Goal: Task Accomplishment & Management: Manage account settings

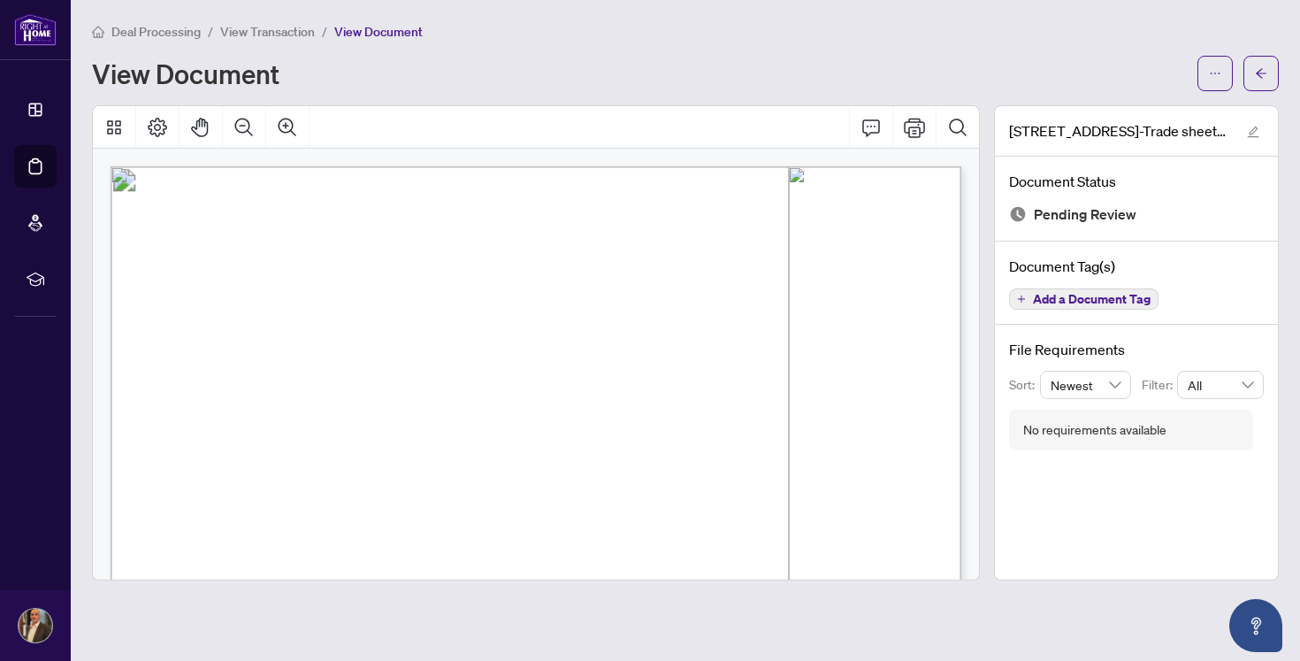
scroll to position [477, 0]
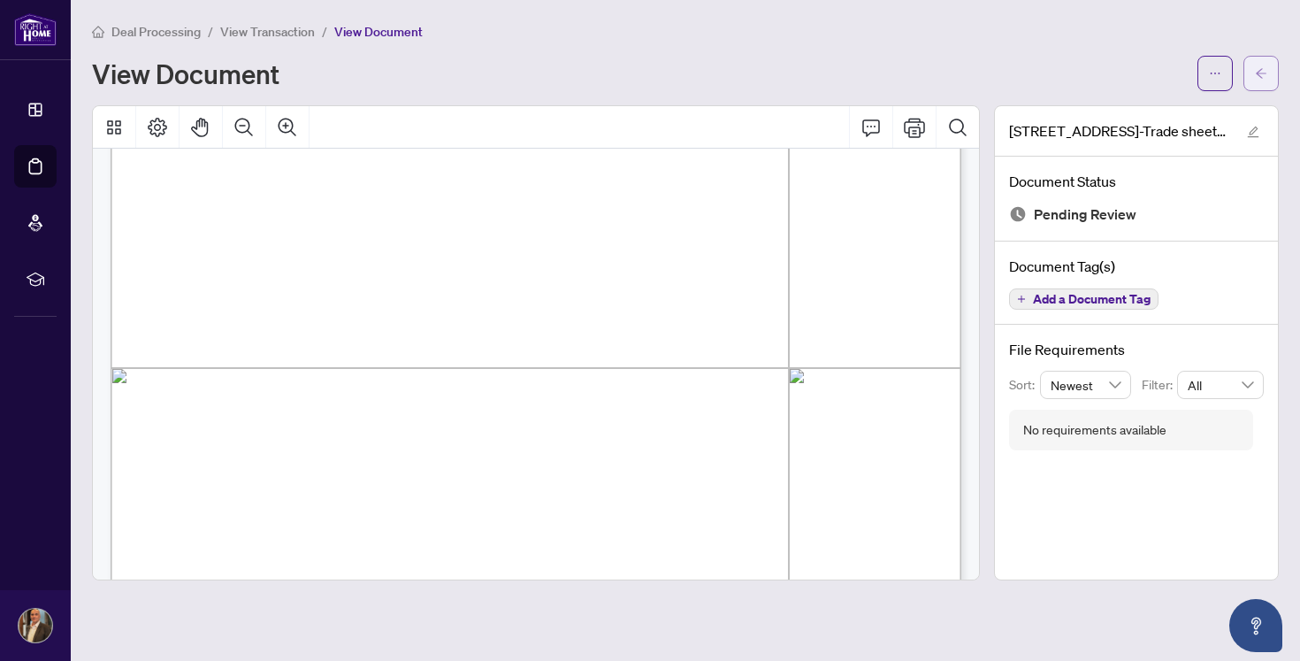
click at [1259, 69] on icon "arrow-left" at bounding box center [1261, 73] width 11 height 10
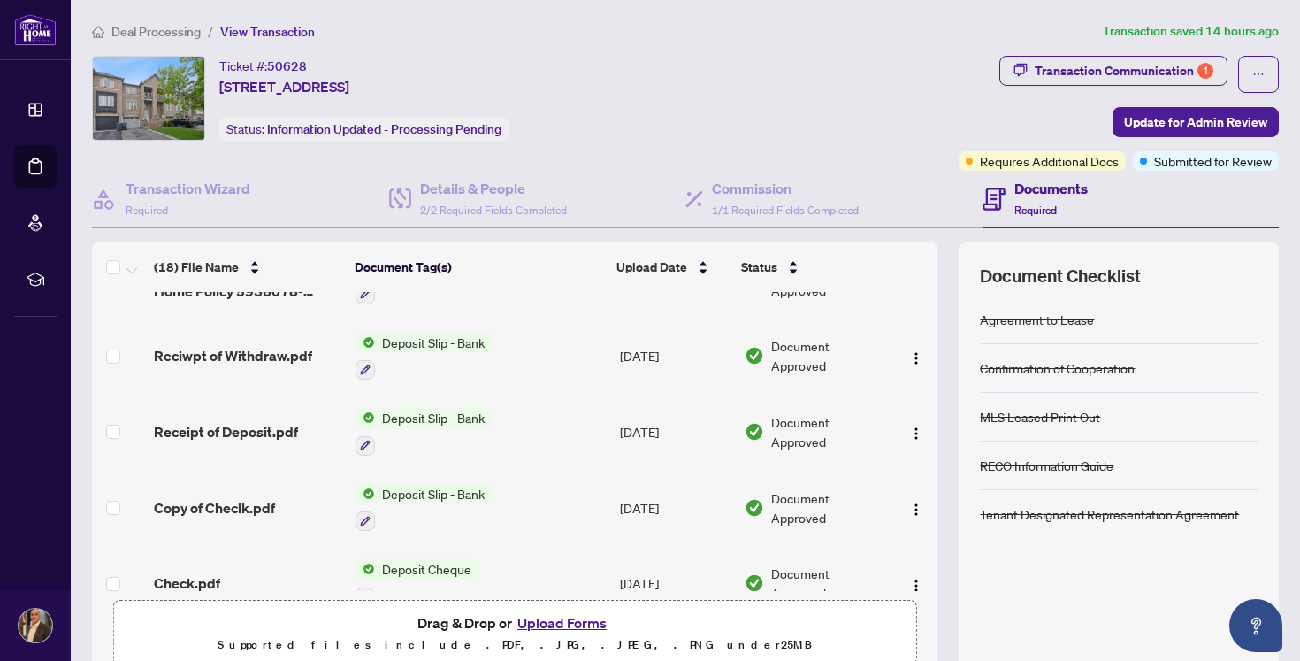
scroll to position [567, 0]
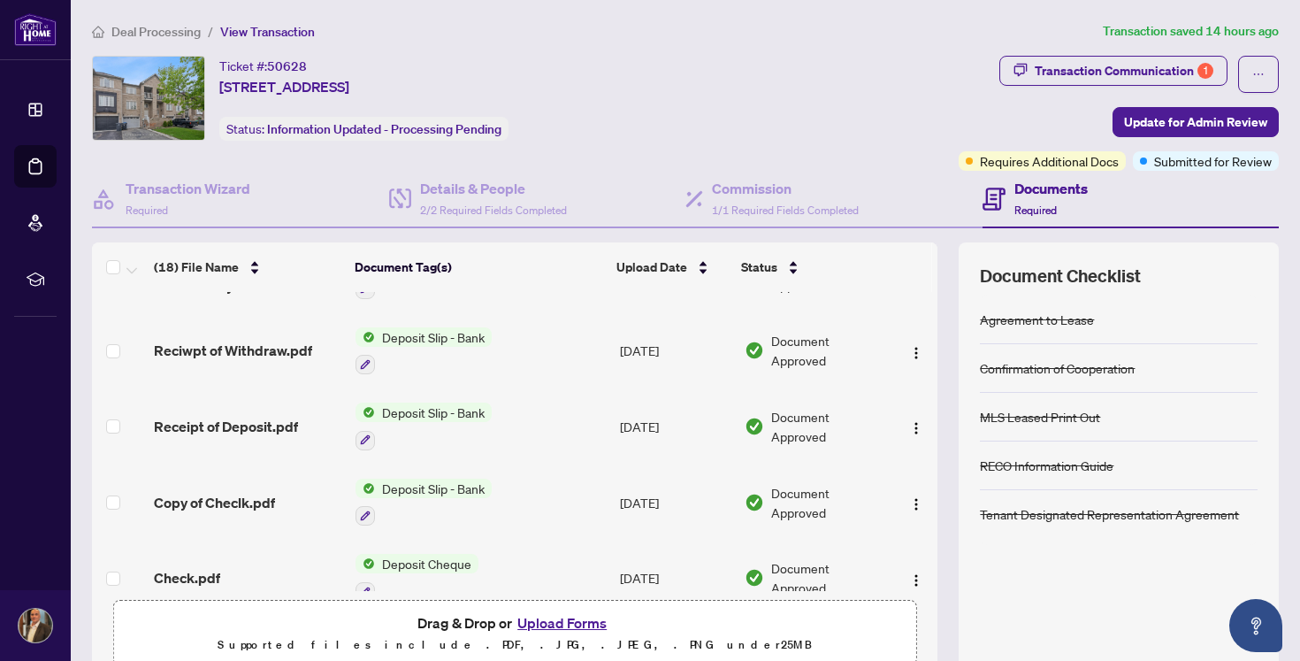
click at [585, 622] on button "Upload Forms" at bounding box center [562, 622] width 100 height 23
click at [557, 620] on button "Upload Forms" at bounding box center [562, 622] width 100 height 23
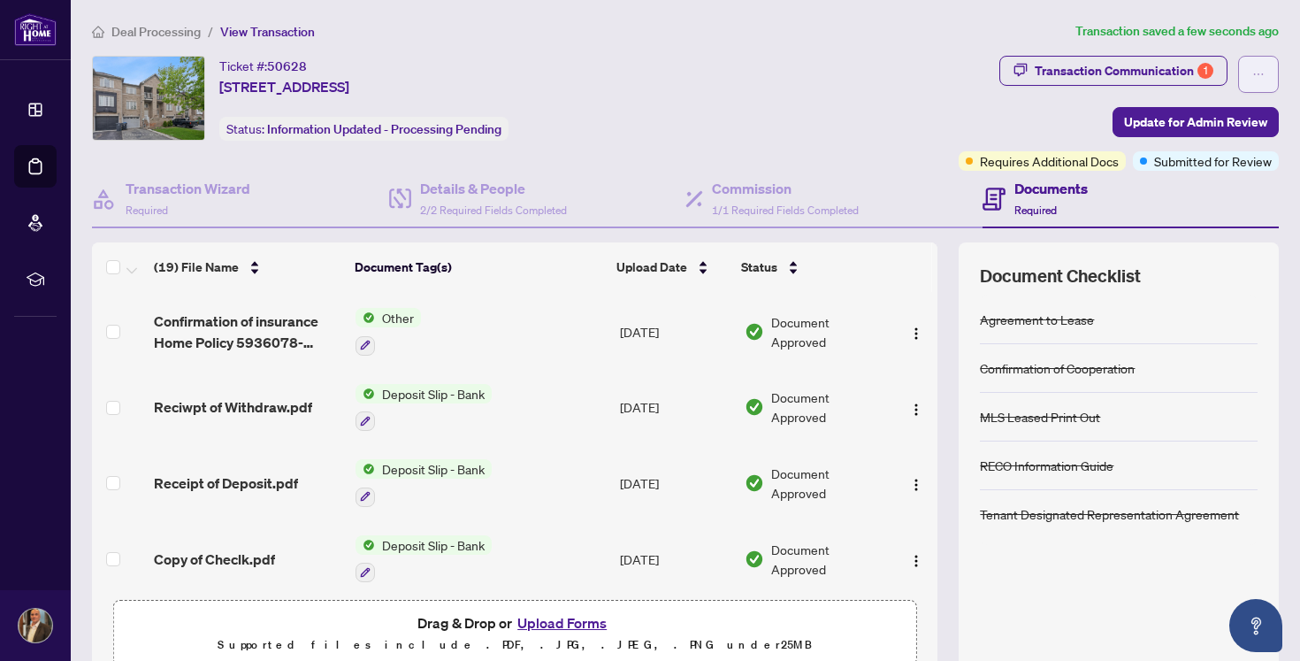
click at [1263, 68] on icon "ellipsis" at bounding box center [1258, 74] width 12 height 12
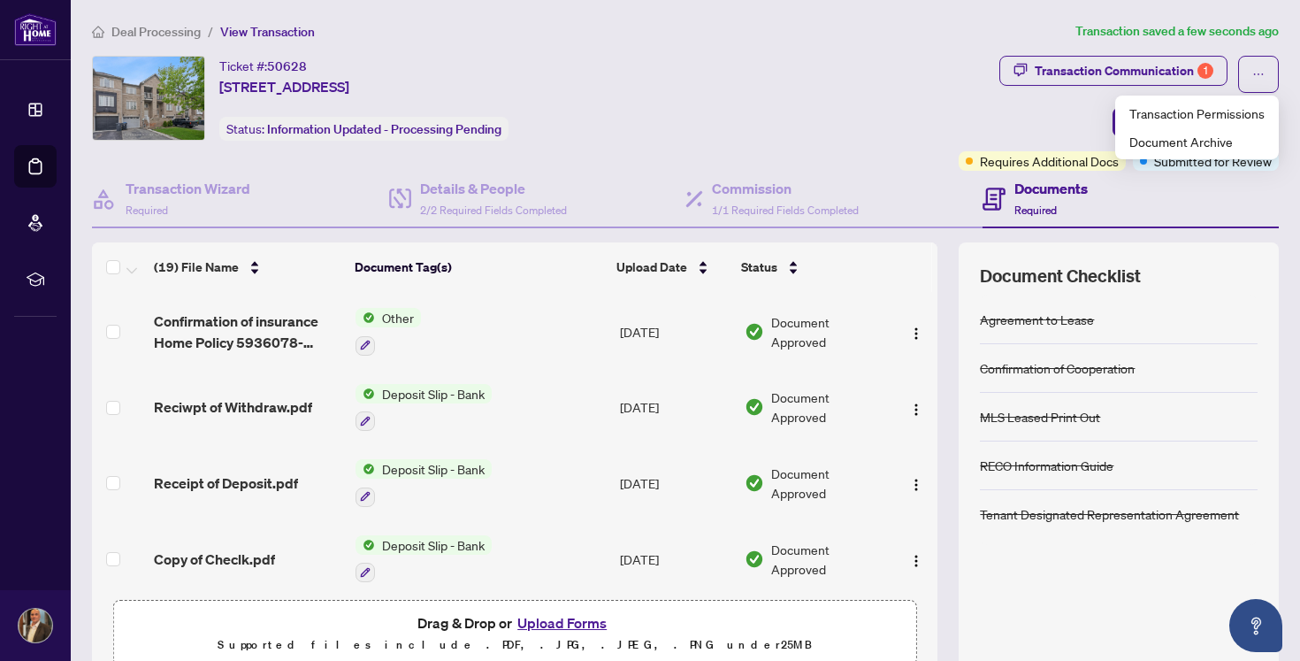
click at [968, 131] on div "Transaction Communication 1 Update for Admin Review Requires Additional Docs Su…" at bounding box center [1119, 113] width 320 height 115
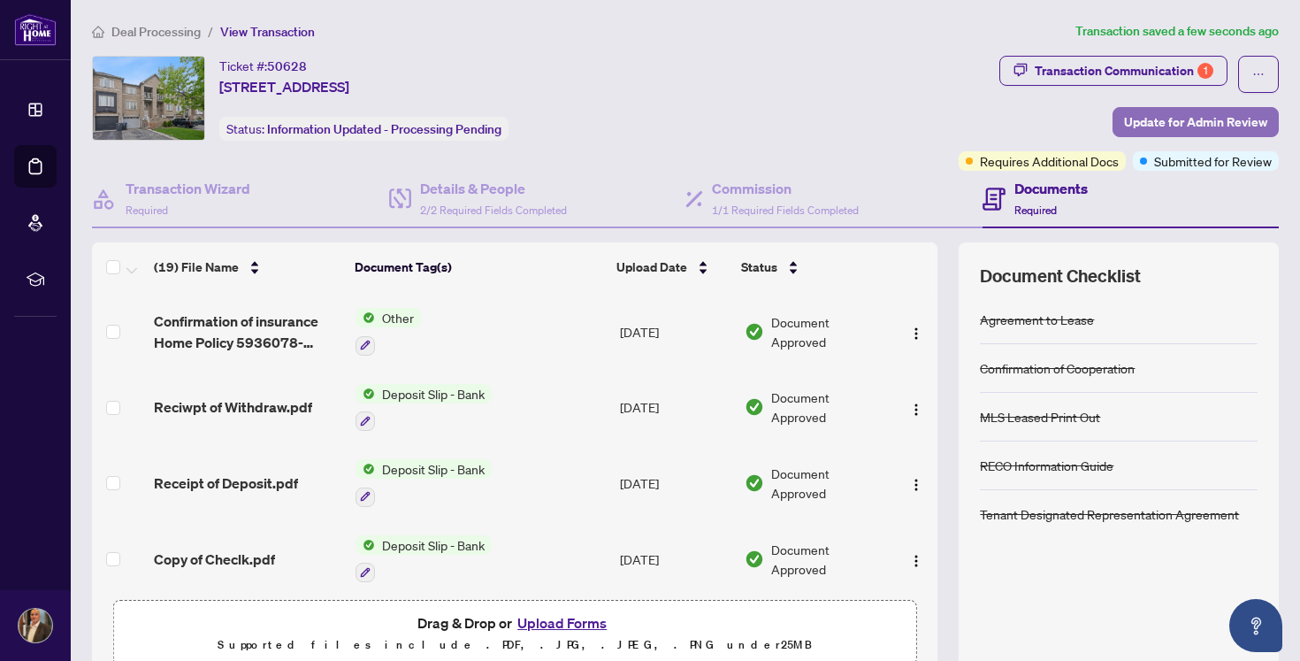
click at [1186, 125] on span "Update for Admin Review" at bounding box center [1195, 122] width 143 height 28
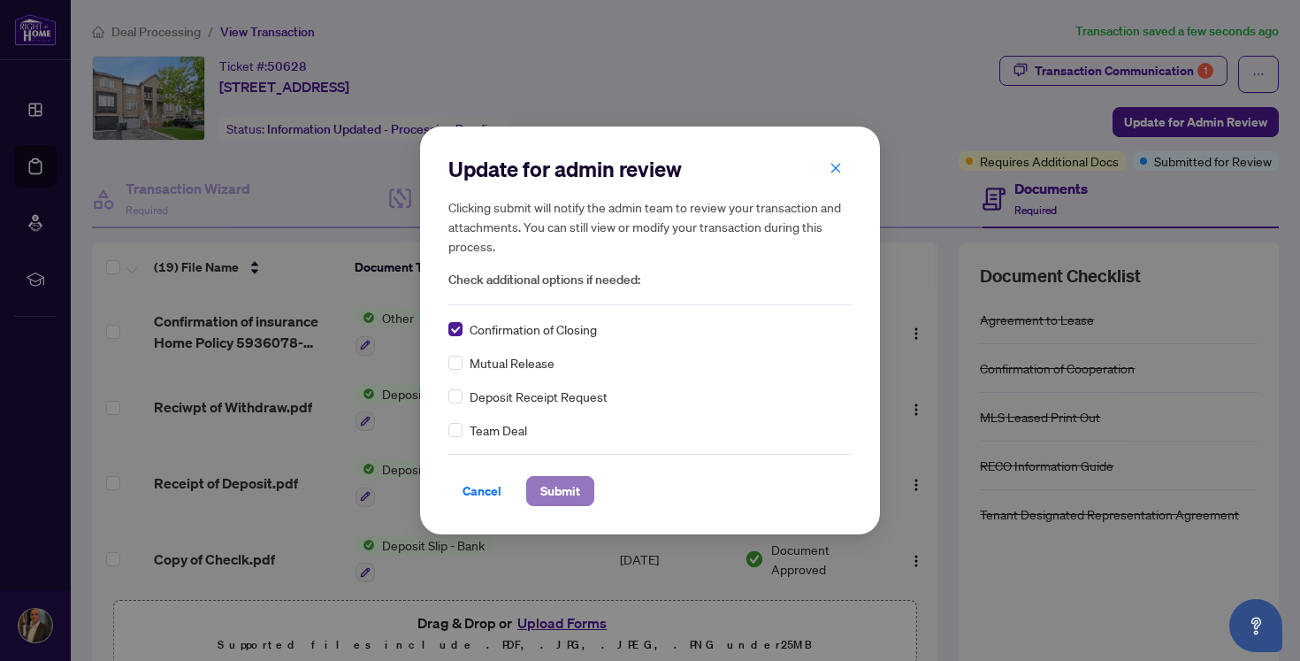
click at [574, 485] on span "Submit" at bounding box center [560, 491] width 40 height 28
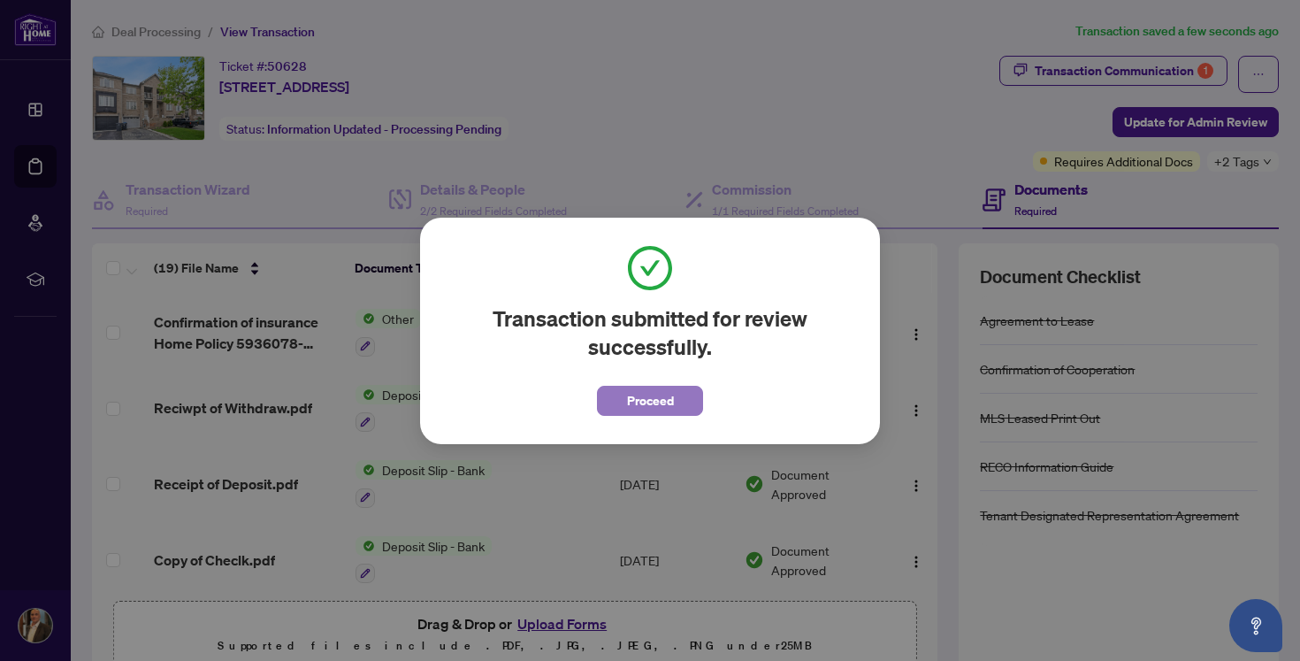
click at [647, 400] on span "Proceed" at bounding box center [650, 400] width 47 height 28
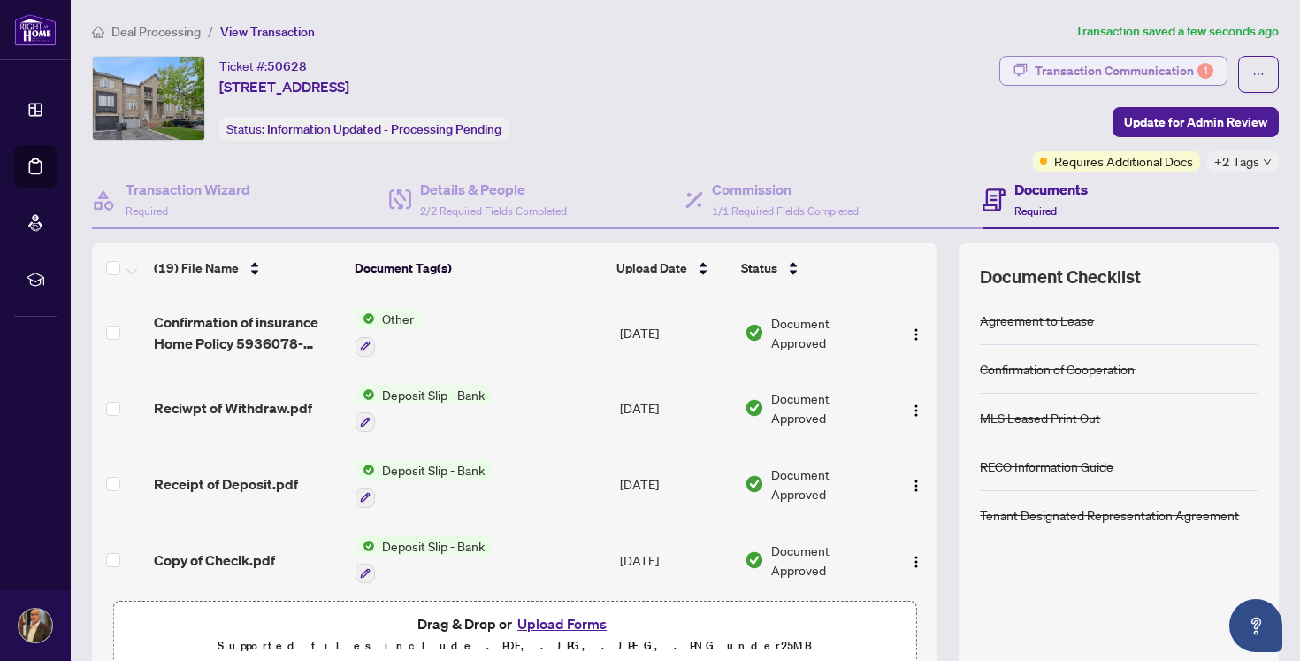
click at [1163, 72] on div "Transaction Communication 1" at bounding box center [1124, 71] width 179 height 28
type textarea "**********"
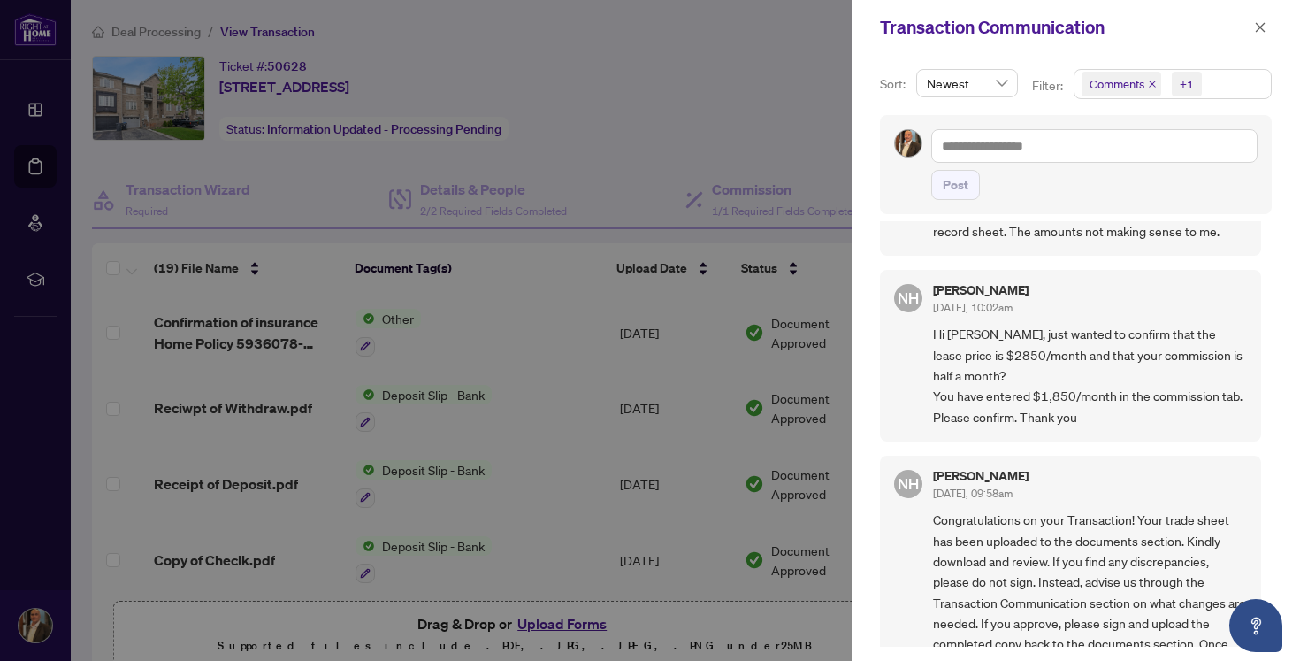
scroll to position [0, 0]
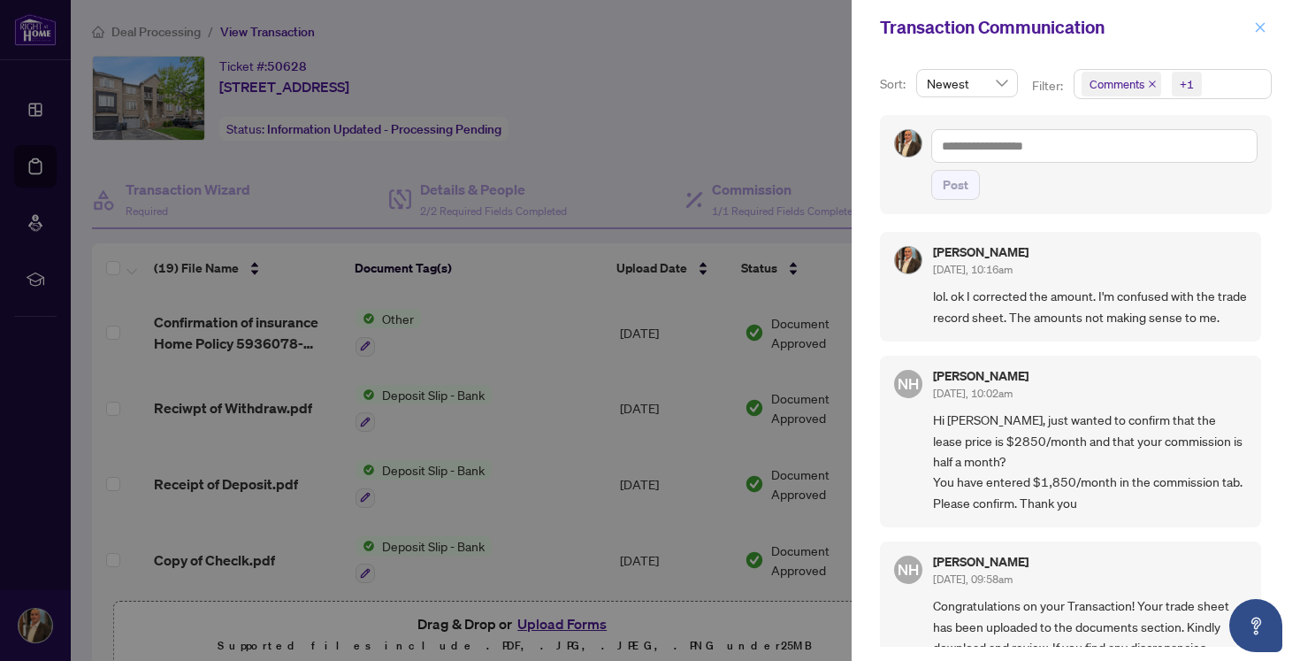
click at [1260, 28] on icon "close" at bounding box center [1260, 27] width 12 height 12
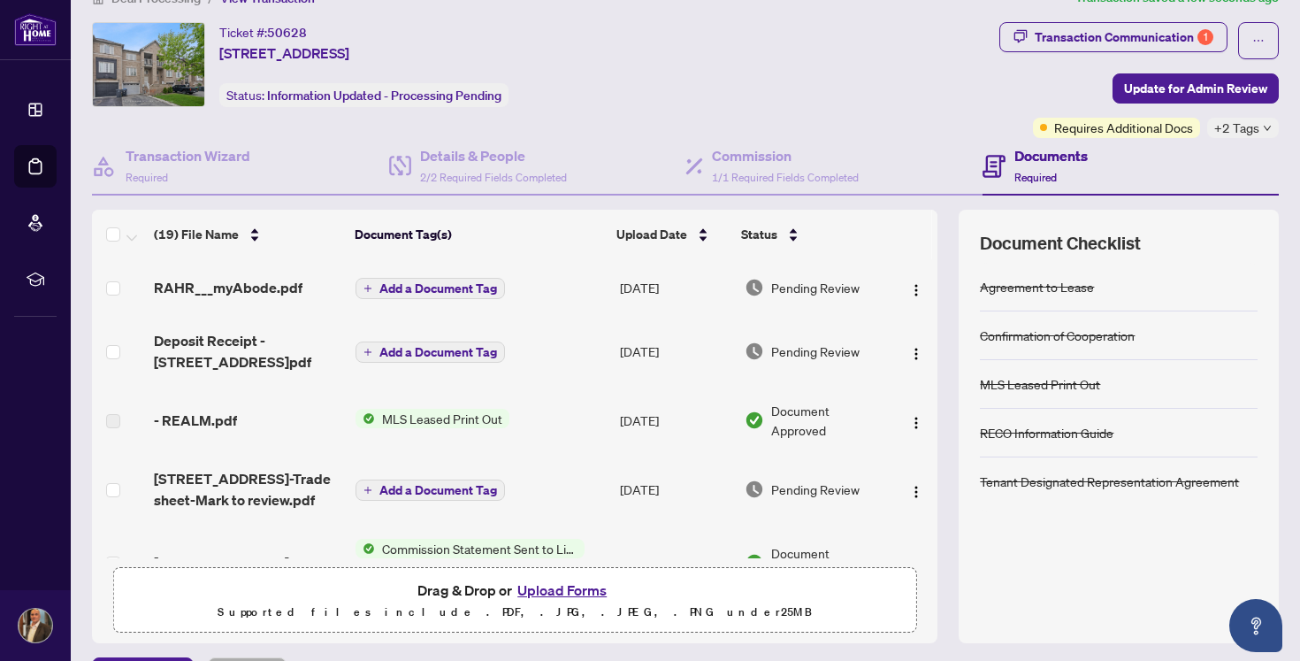
click at [381, 286] on span "Add a Document Tag" at bounding box center [438, 288] width 118 height 12
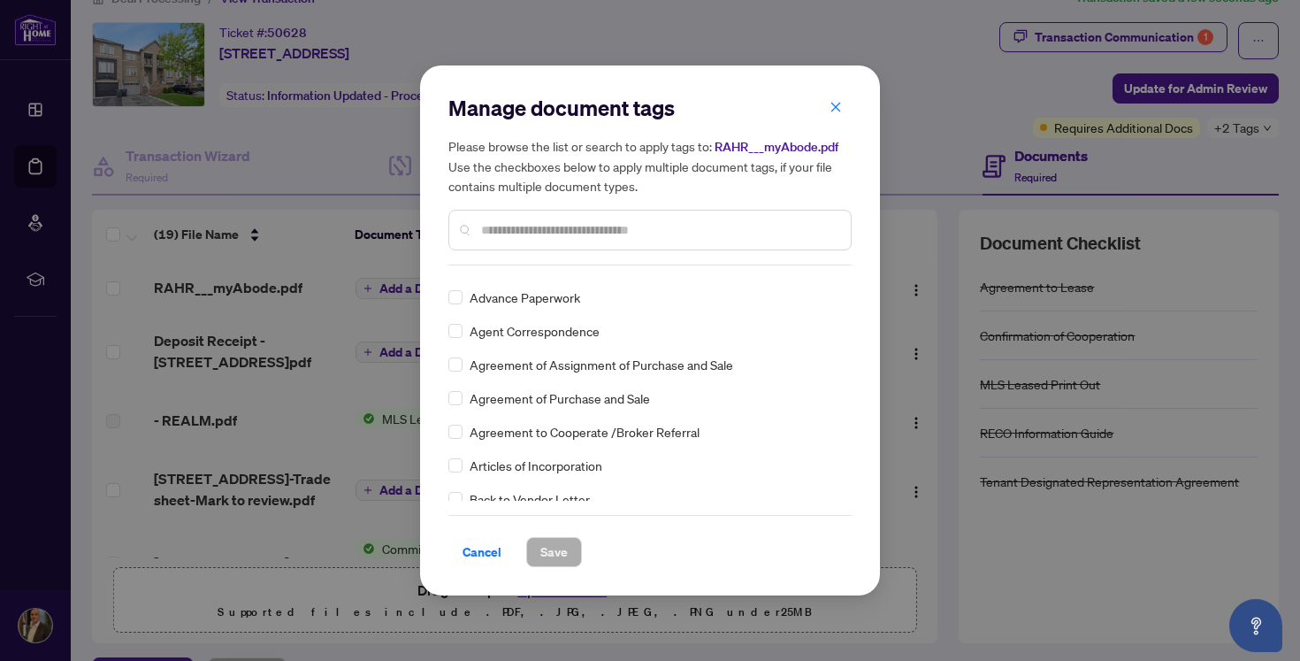
scroll to position [211, 0]
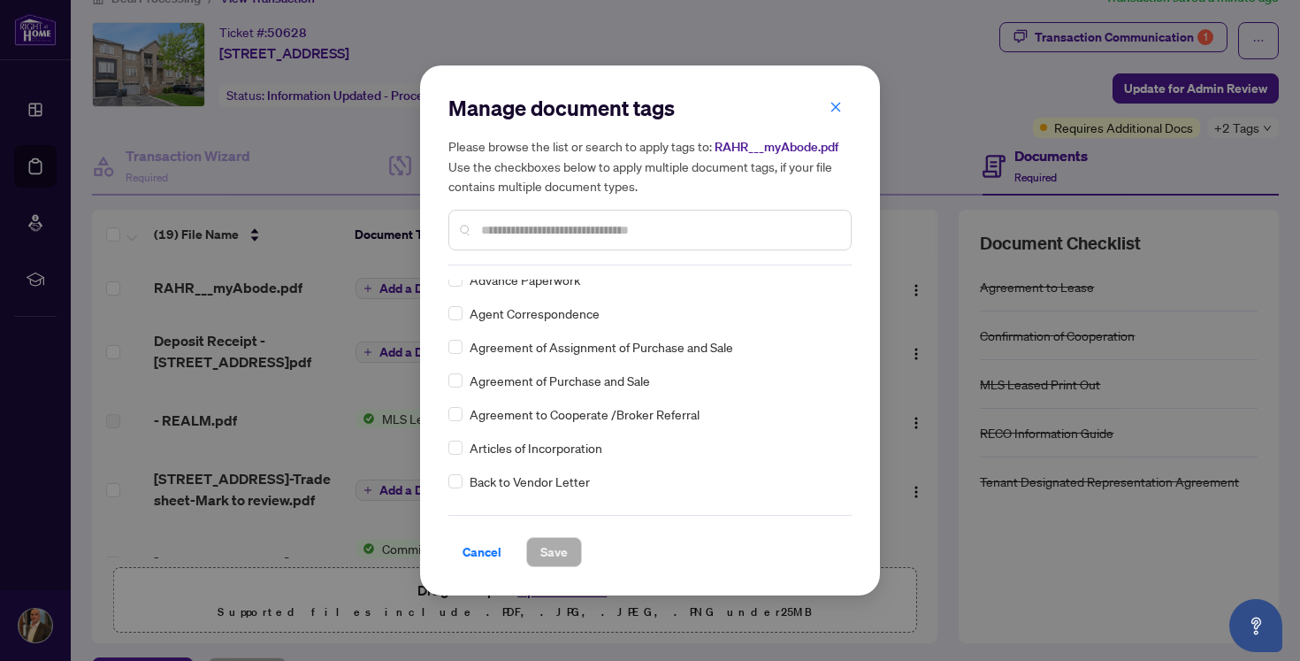
click at [640, 229] on input "text" at bounding box center [658, 229] width 355 height 19
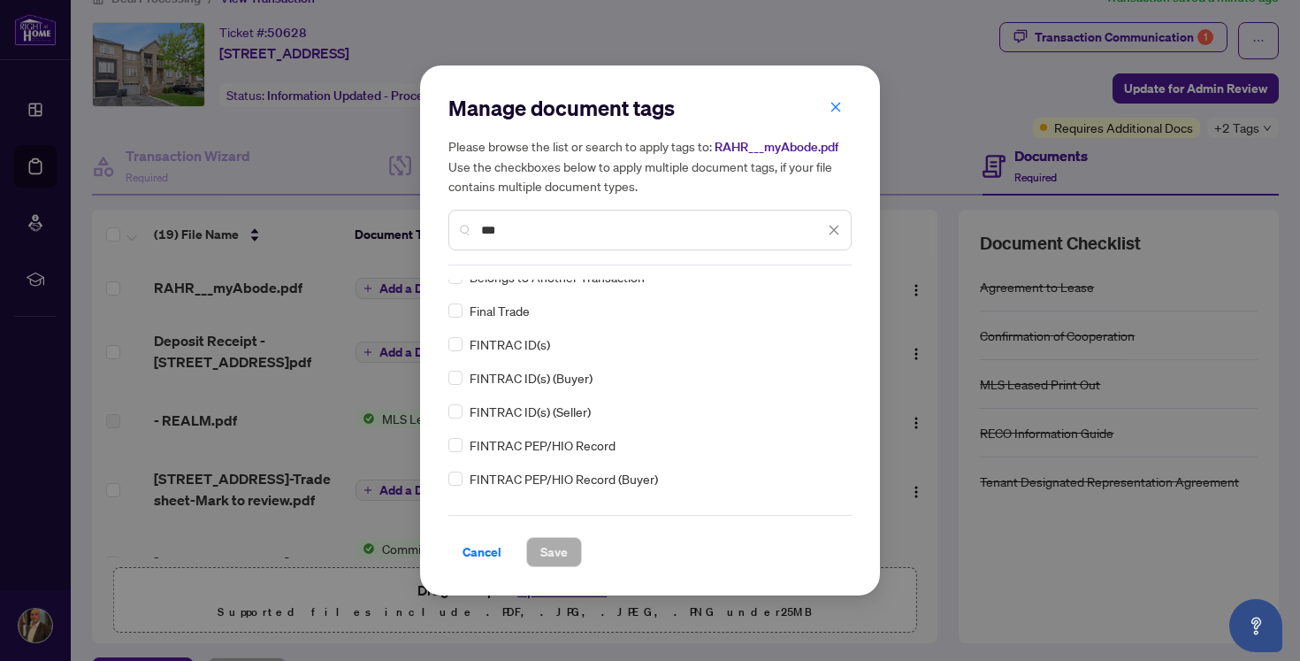
scroll to position [0, 0]
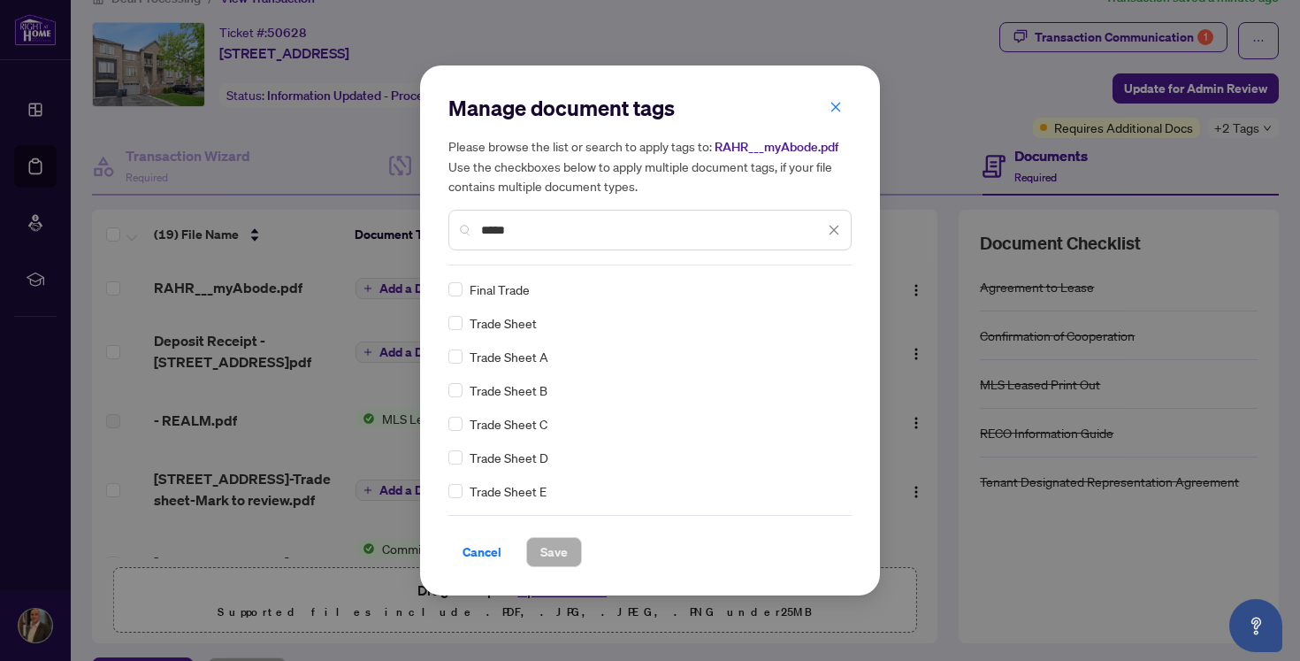
type input "*****"
click at [554, 549] on span "Save" at bounding box center [553, 552] width 27 height 28
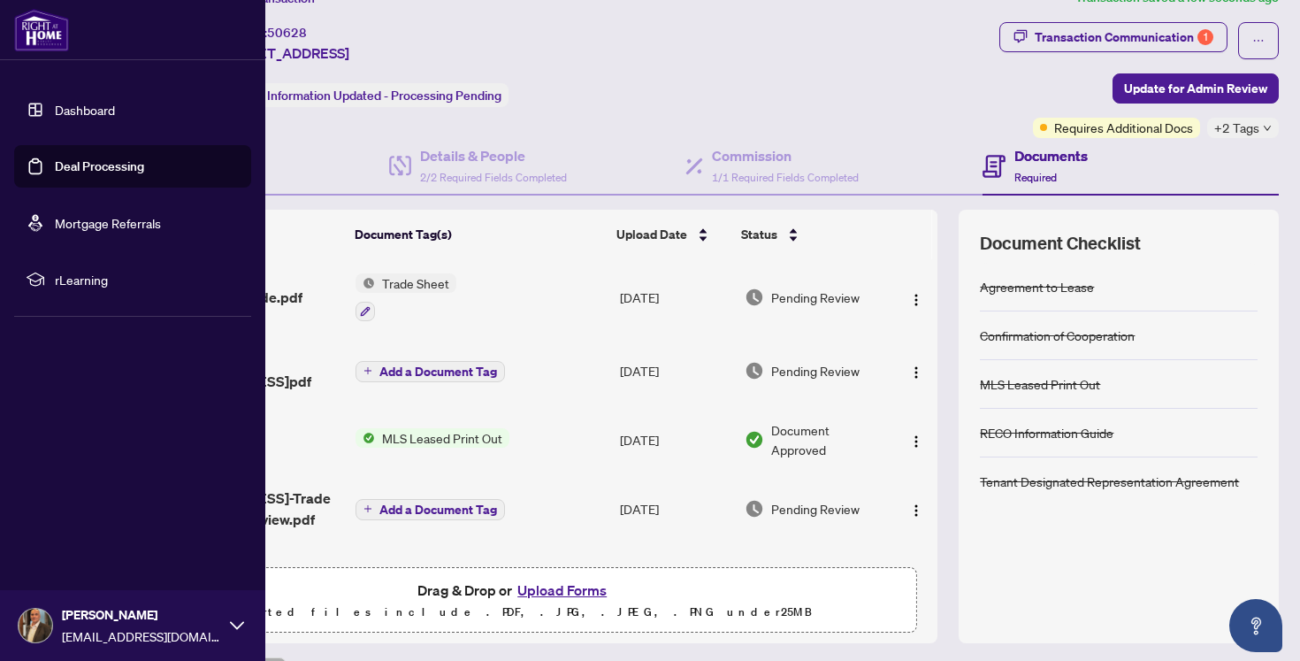
click at [83, 172] on link "Deal Processing" at bounding box center [99, 166] width 89 height 16
